Goal: Task Accomplishment & Management: Manage account settings

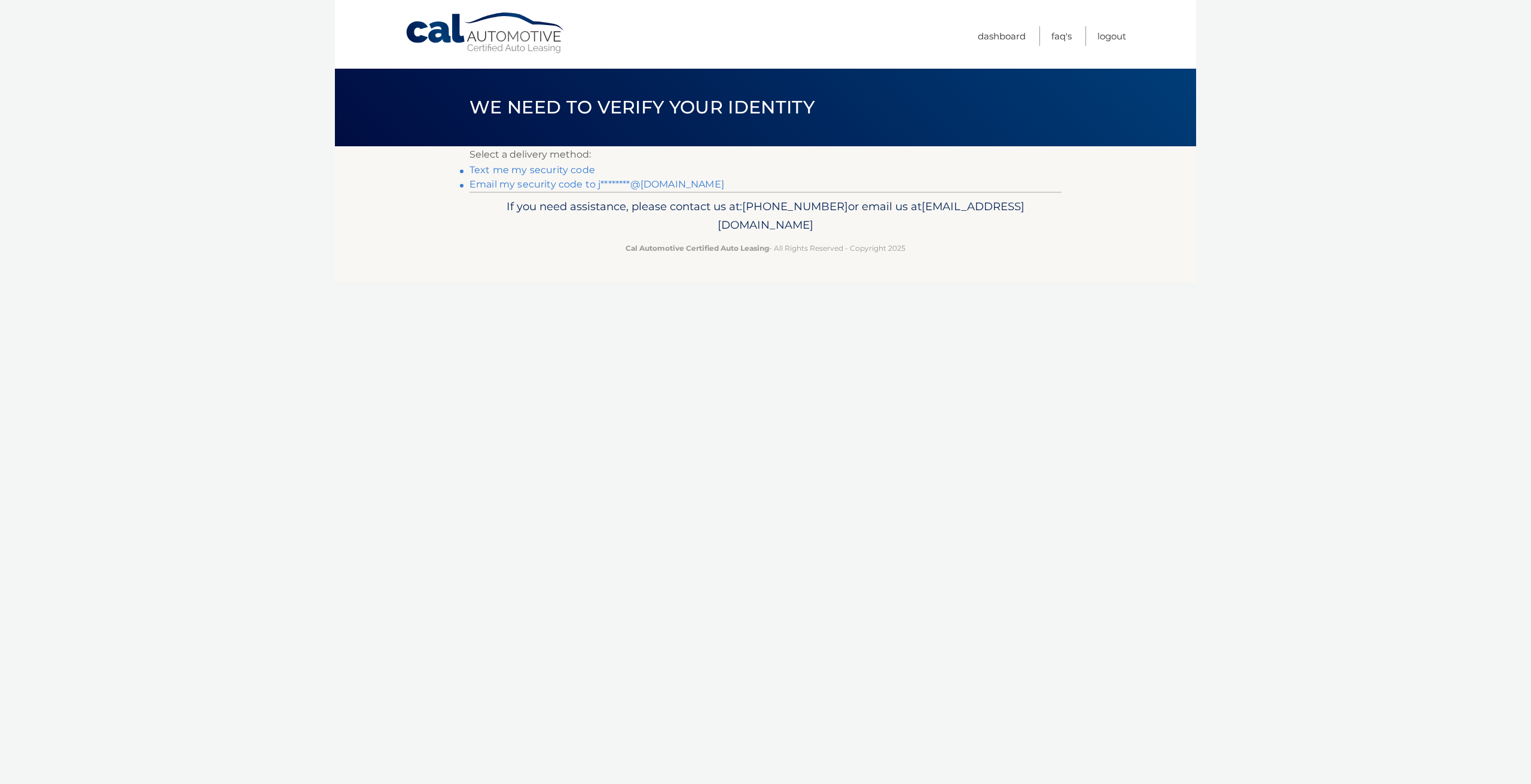
click at [568, 169] on link "Text me my security code" at bounding box center [533, 170] width 126 height 11
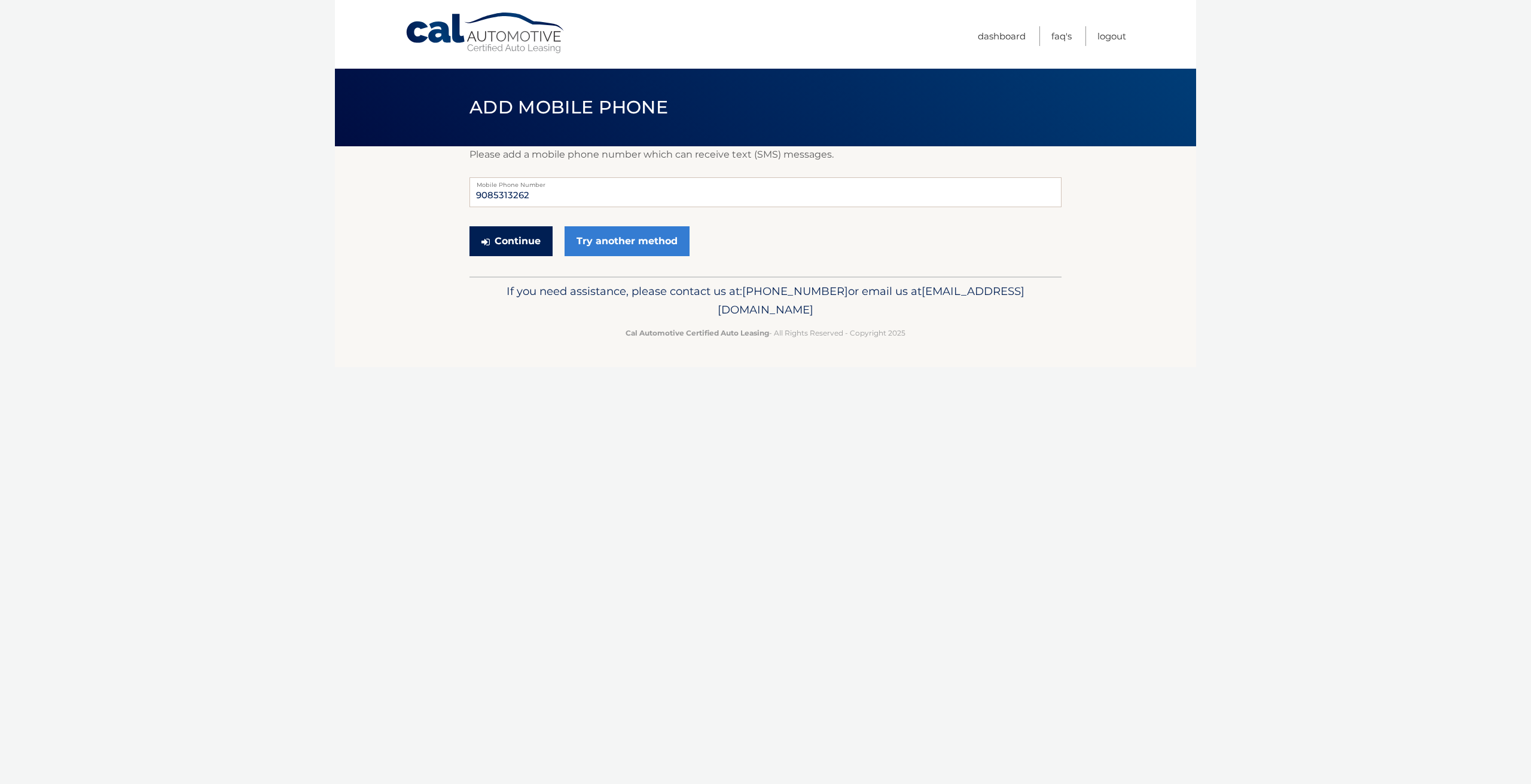
click at [535, 246] on button "Continue" at bounding box center [511, 242] width 83 height 30
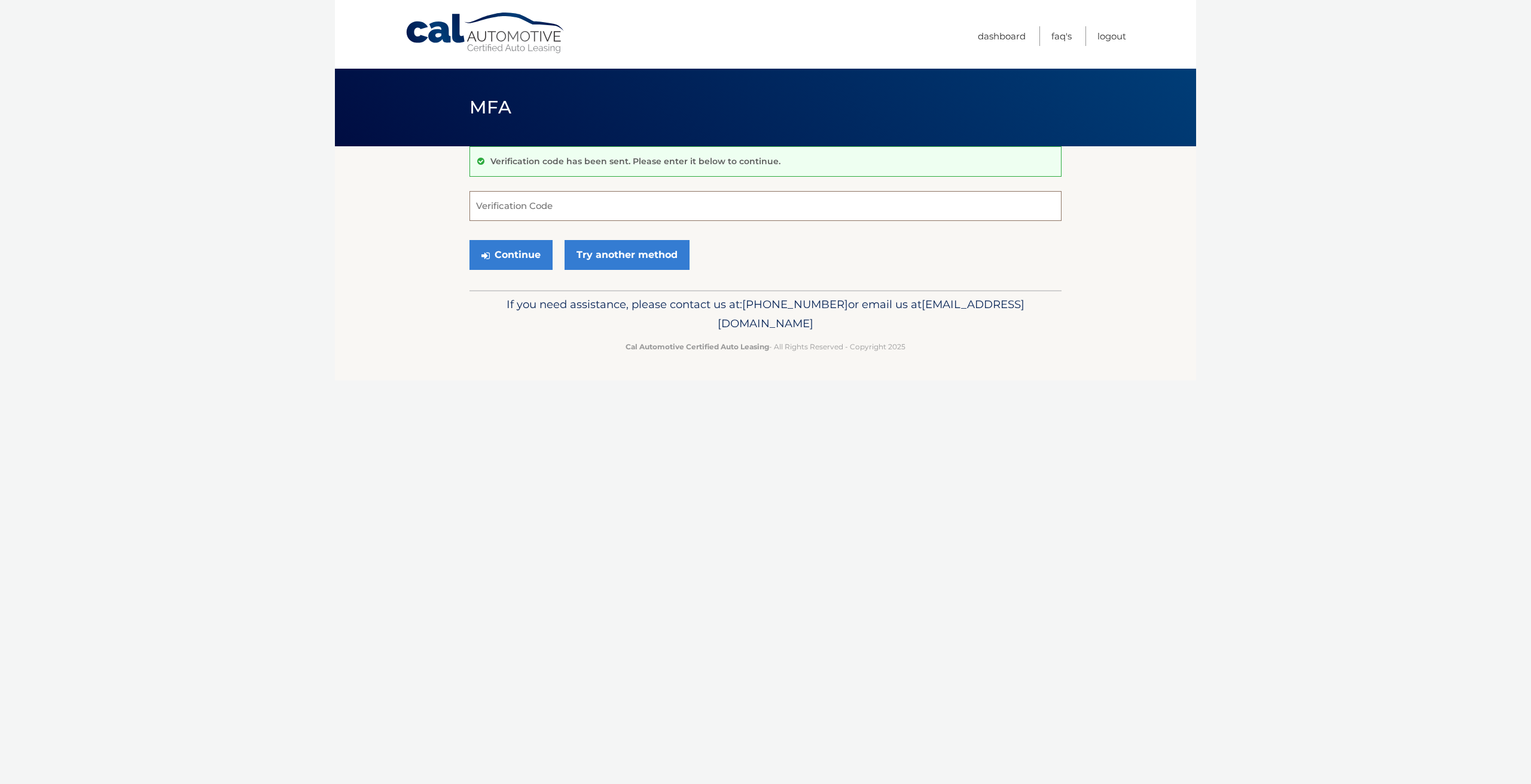
click at [557, 206] on input "Verification Code" at bounding box center [766, 206] width 592 height 30
type input "164036"
click at [538, 255] on button "Continue" at bounding box center [511, 255] width 83 height 30
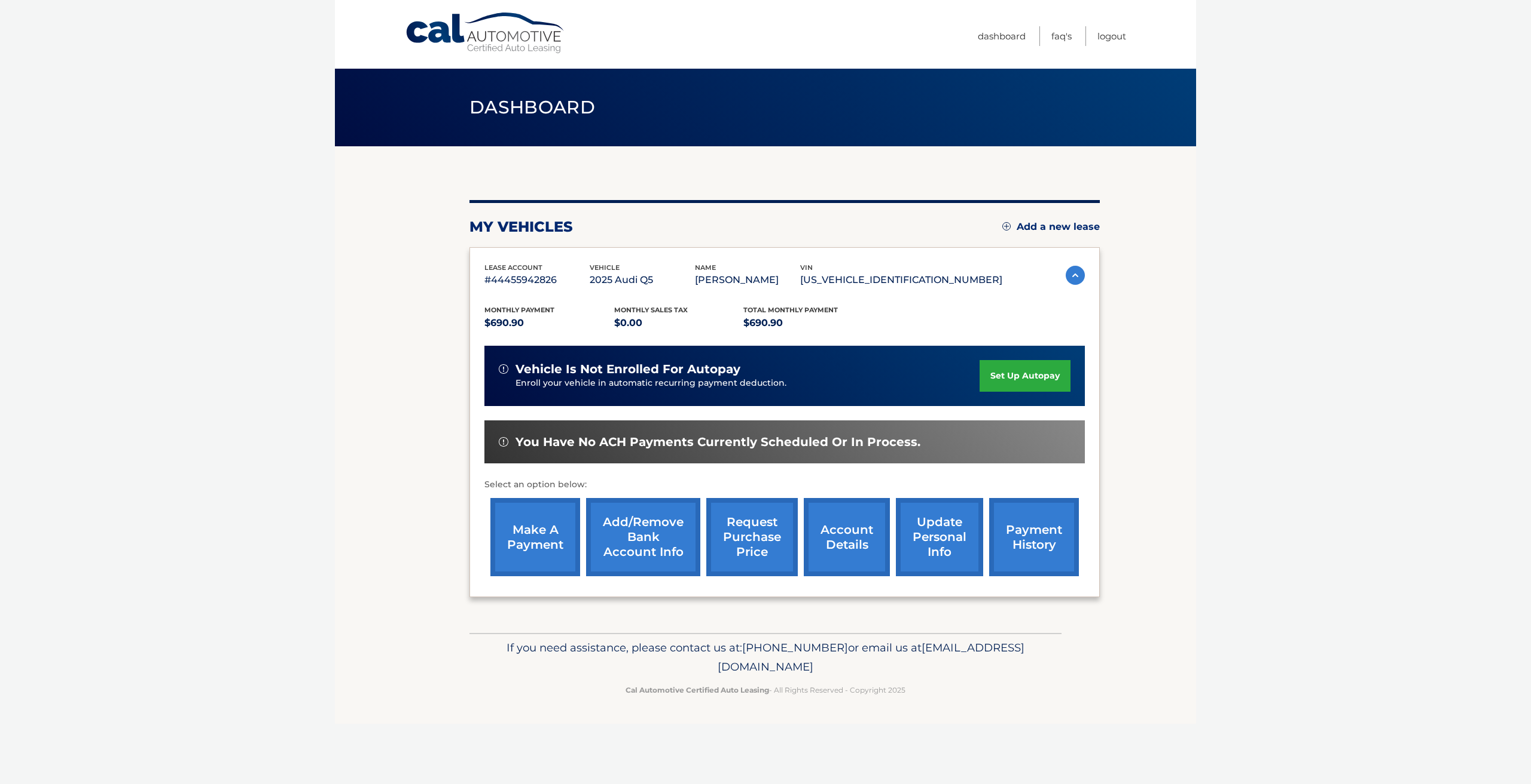
click at [545, 532] on link "make a payment" at bounding box center [536, 537] width 90 height 78
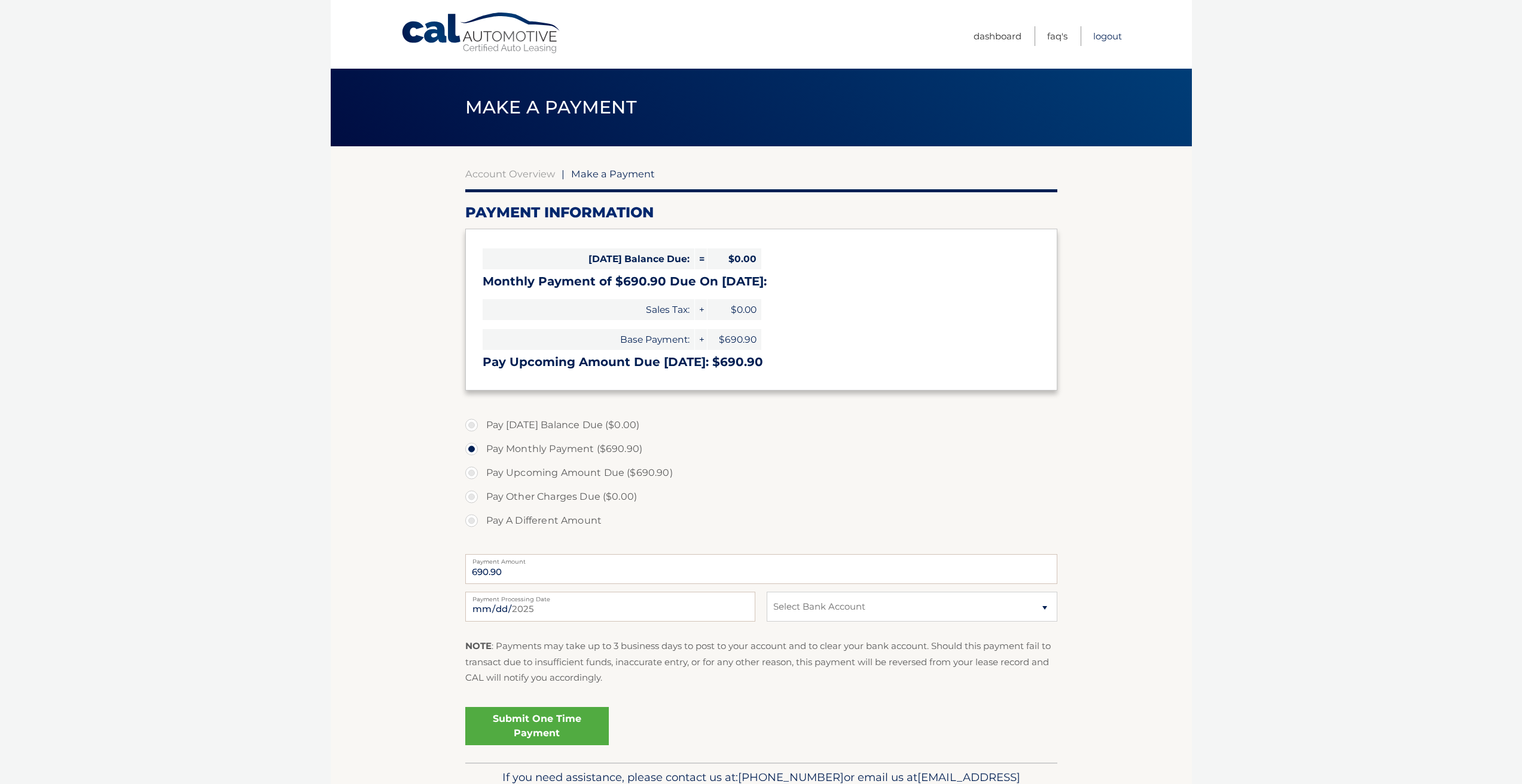
click at [1113, 35] on link "Logout" at bounding box center [1107, 36] width 29 height 20
